Goal: Navigation & Orientation: Understand site structure

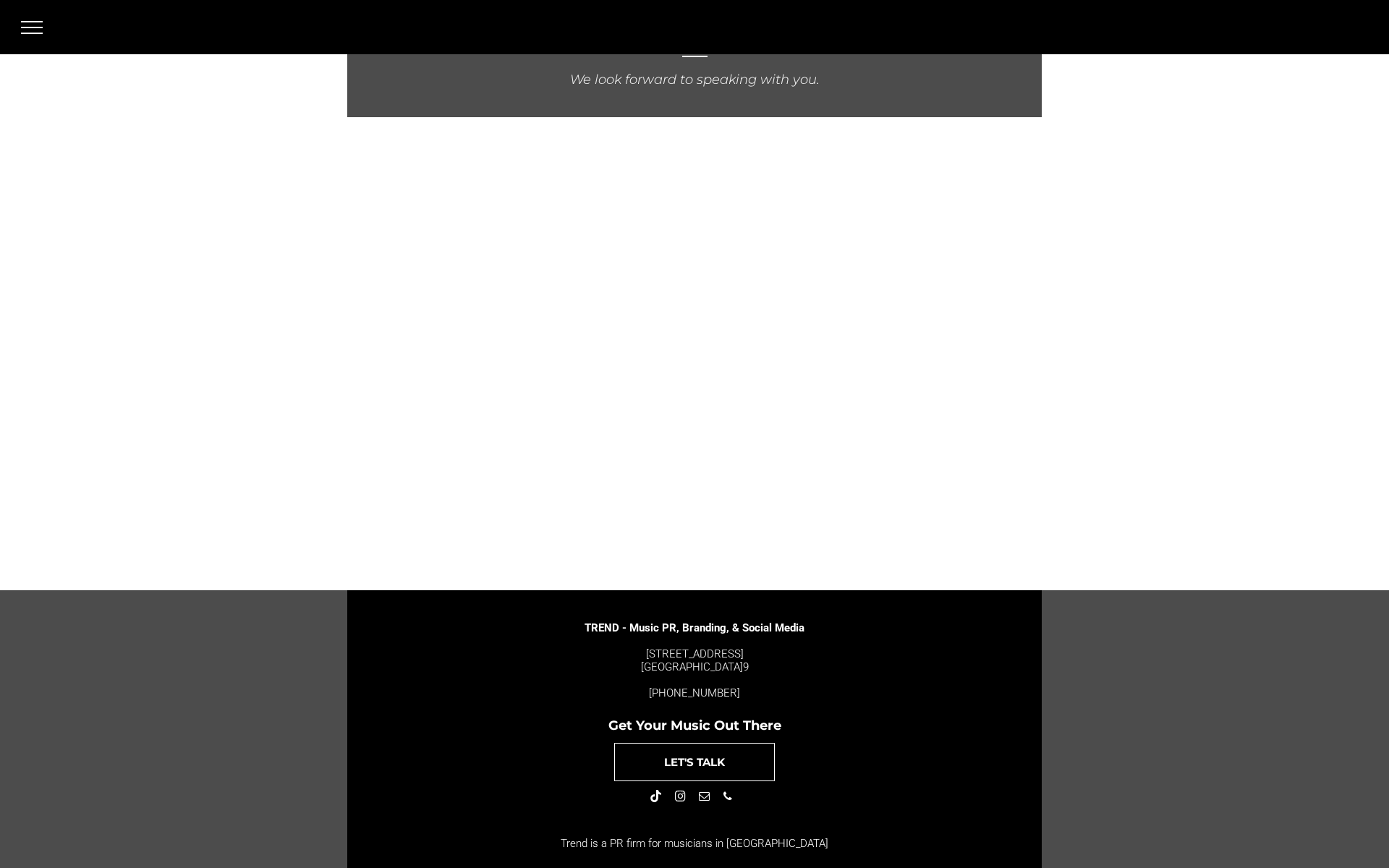
scroll to position [63, 0]
